Goal: Task Accomplishment & Management: Manage account settings

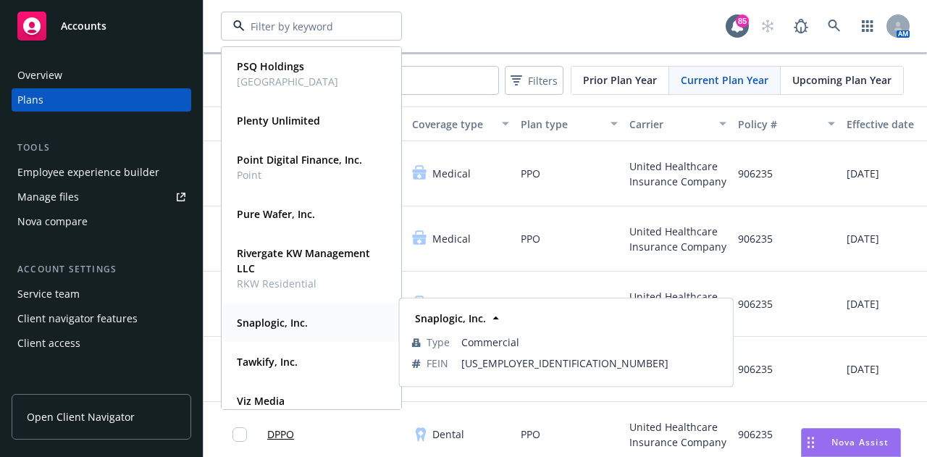
scroll to position [135, 0]
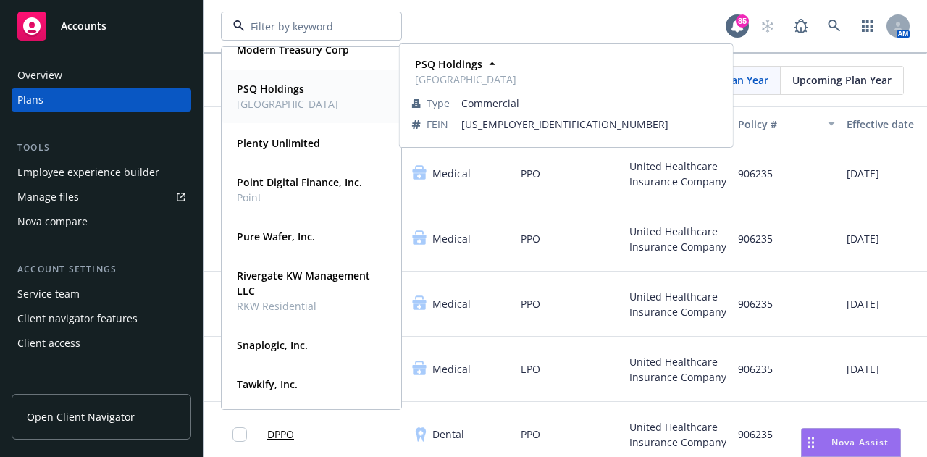
click at [262, 96] on span "[GEOGRAPHIC_DATA]" at bounding box center [287, 103] width 101 height 15
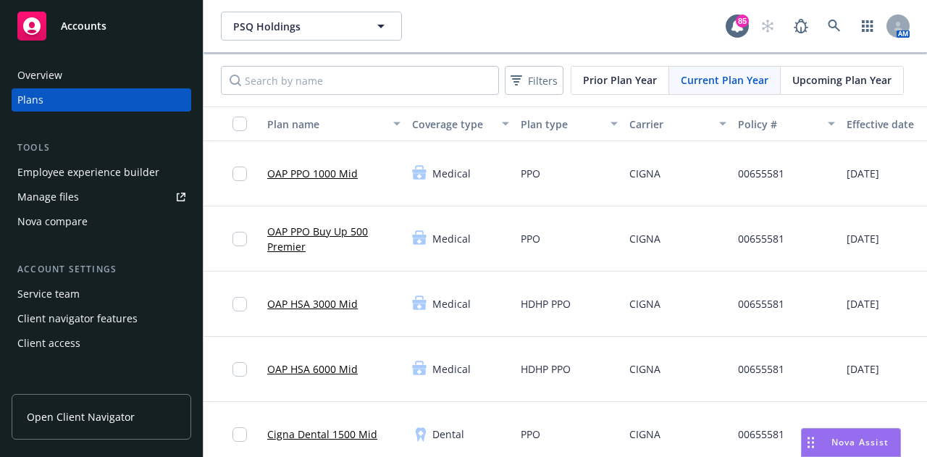
click at [103, 179] on div "Employee experience builder" at bounding box center [88, 172] width 142 height 23
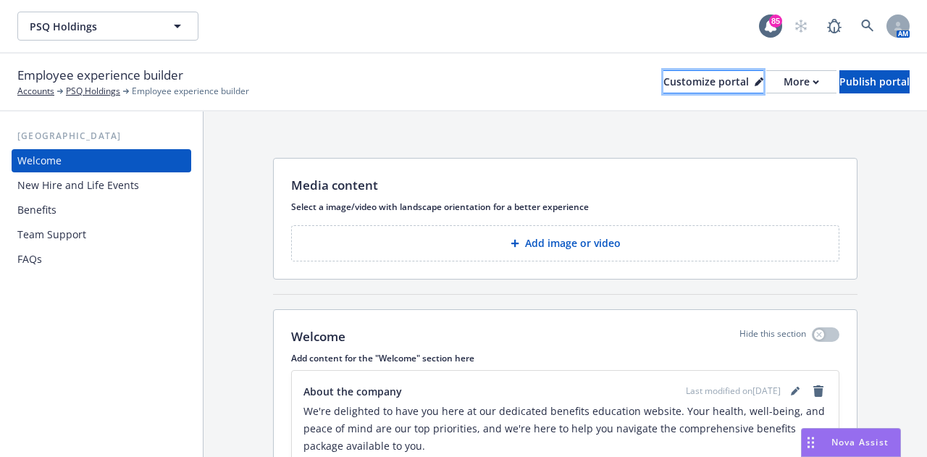
click at [695, 83] on button "Customize portal" at bounding box center [713, 81] width 100 height 23
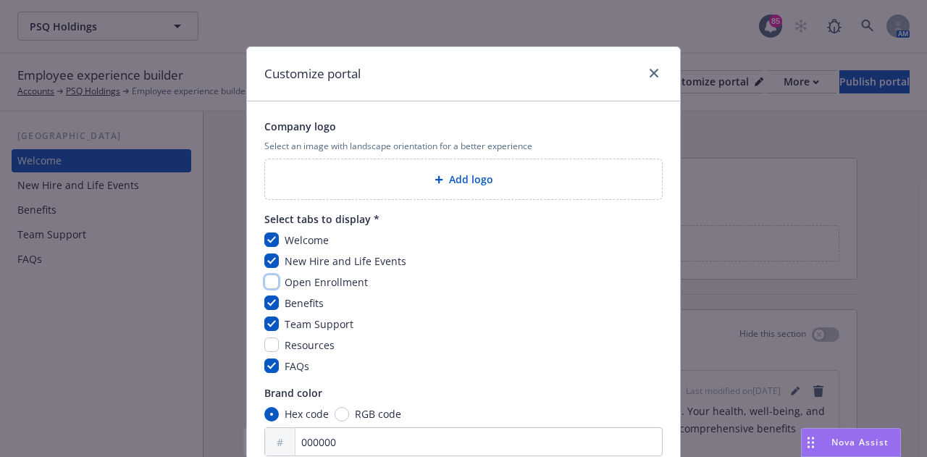
click at [267, 277] on input "checkbox" at bounding box center [271, 281] width 14 height 14
checkbox input "true"
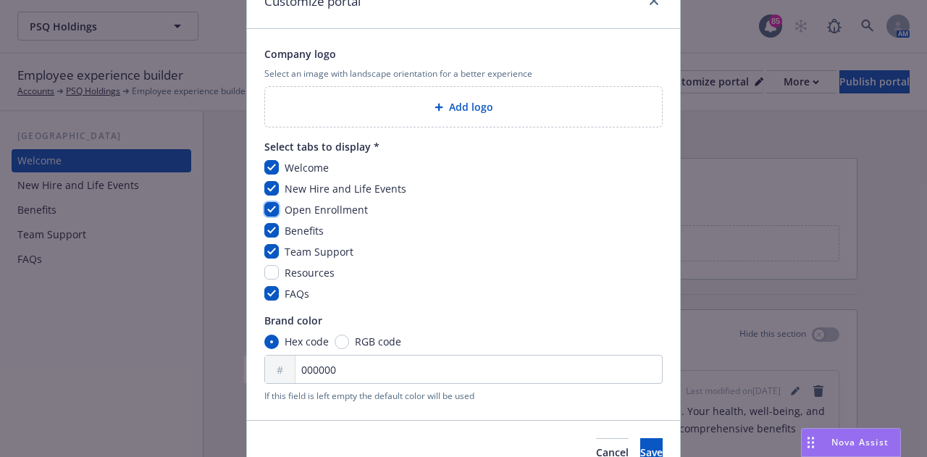
scroll to position [145, 0]
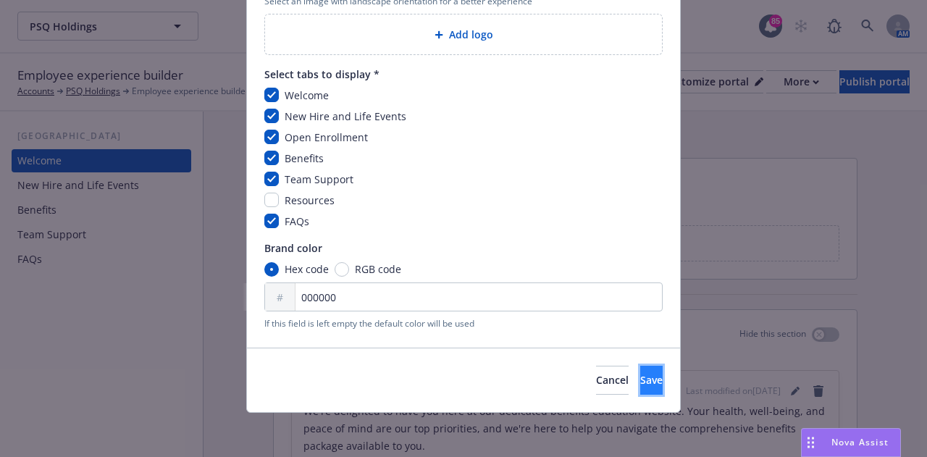
click at [640, 385] on button "Save" at bounding box center [651, 380] width 22 height 29
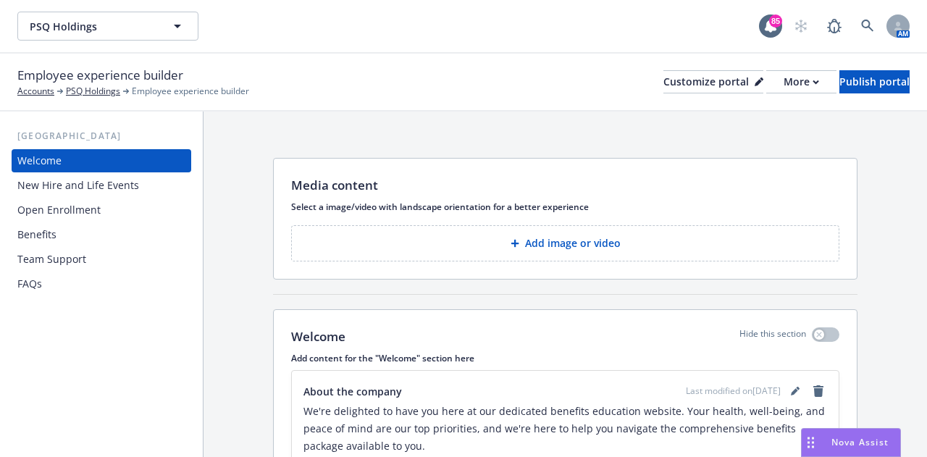
click at [133, 218] on div "Open Enrollment" at bounding box center [101, 209] width 168 height 23
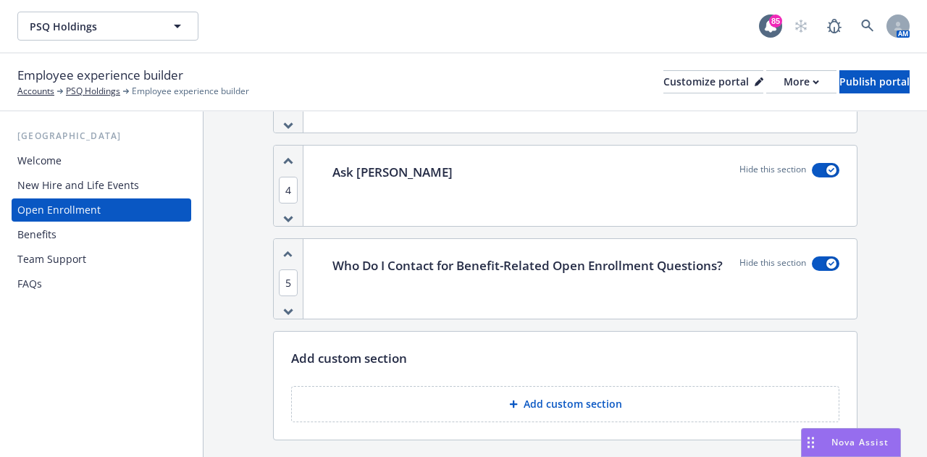
scroll to position [386, 0]
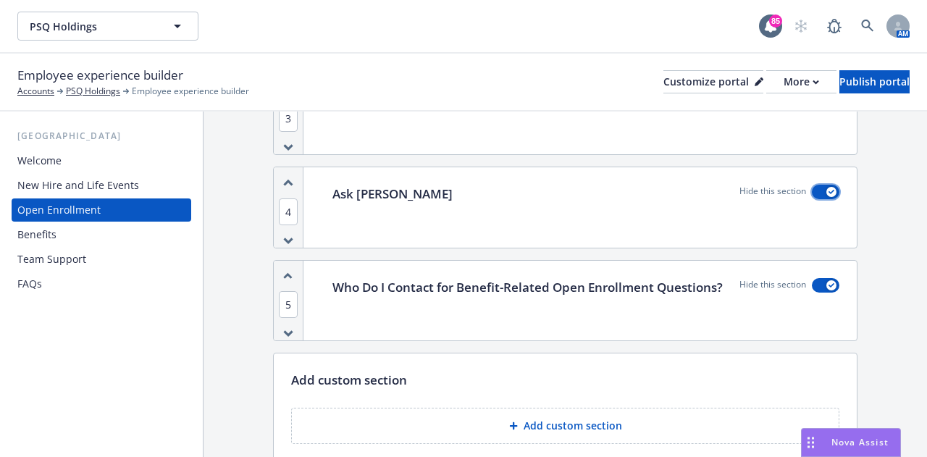
click at [826, 188] on div "button" at bounding box center [831, 192] width 10 height 10
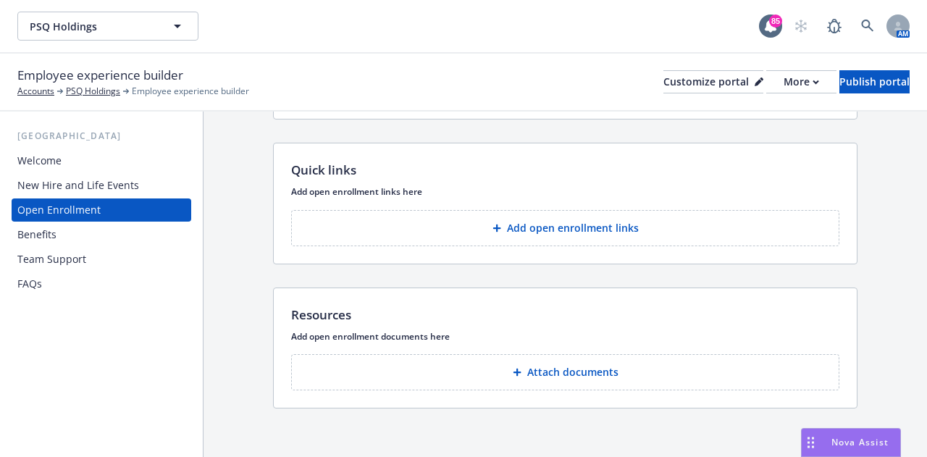
scroll to position [1004, 0]
